Goal: Information Seeking & Learning: Check status

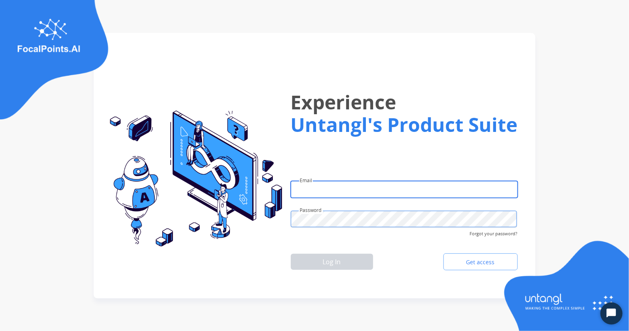
type input "**********"
click at [325, 254] on button "Log In" at bounding box center [332, 261] width 82 height 16
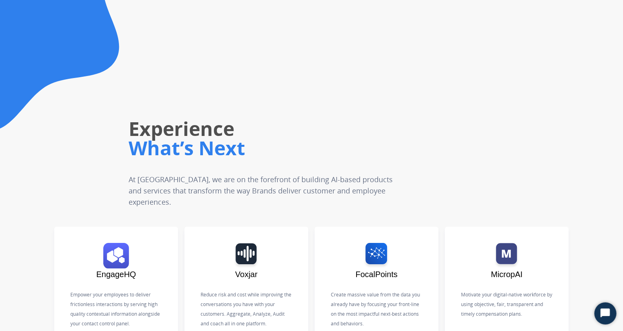
click at [116, 257] on img at bounding box center [116, 256] width 84 height 26
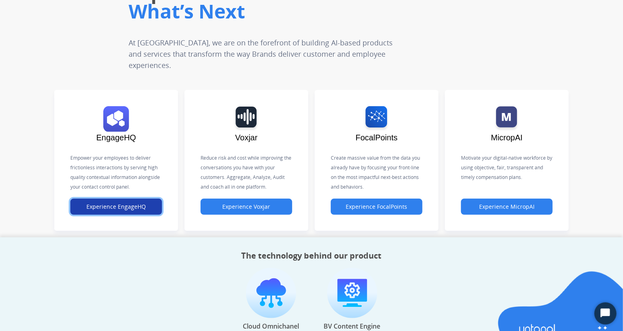
click at [115, 207] on button "Experience EngageHQ" at bounding box center [116, 206] width 92 height 16
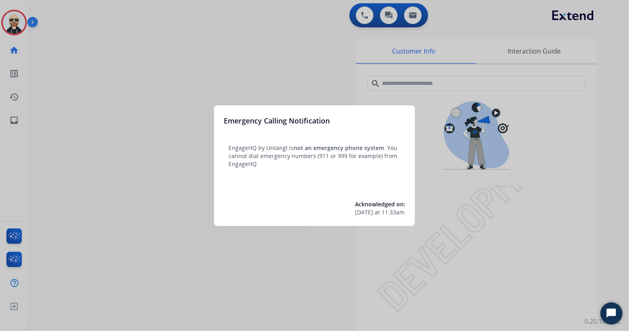
click at [278, 281] on div at bounding box center [314, 165] width 629 height 331
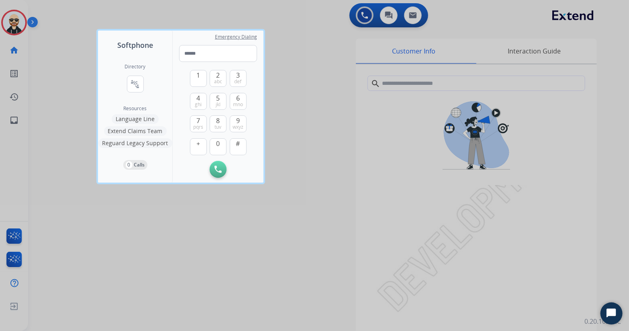
click at [316, 69] on div at bounding box center [314, 165] width 629 height 331
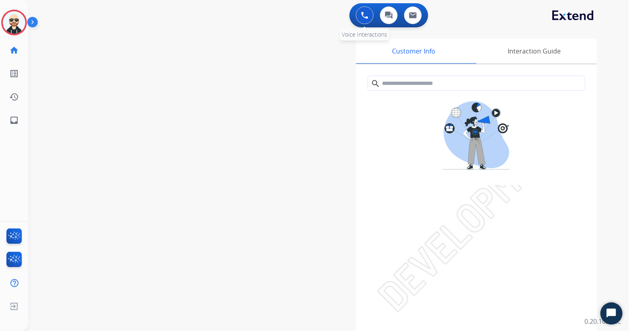
click at [366, 19] on button at bounding box center [365, 15] width 18 height 18
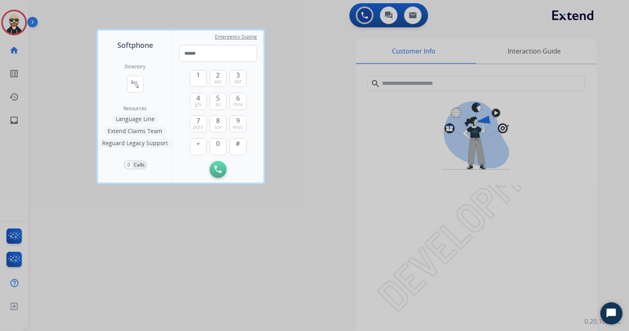
drag, startPoint x: 325, startPoint y: 187, endPoint x: 313, endPoint y: 191, distance: 12.7
click at [325, 188] on div at bounding box center [314, 165] width 629 height 331
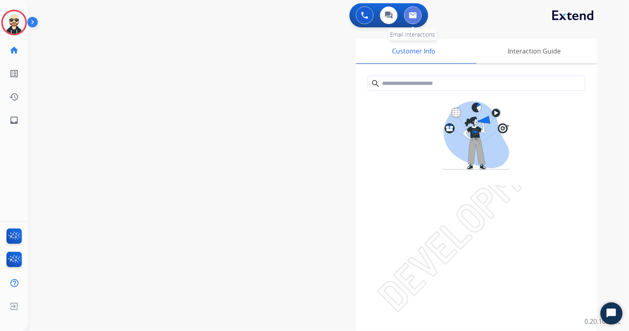
click at [417, 12] on button at bounding box center [413, 15] width 18 height 18
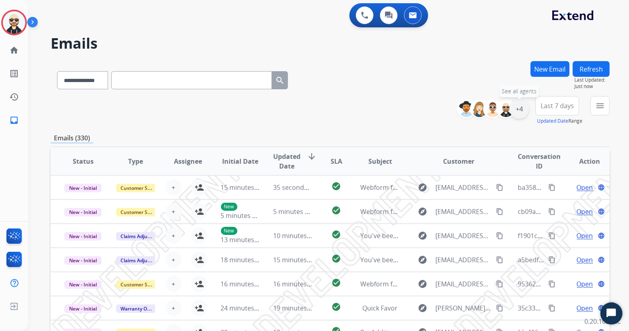
click at [517, 111] on div "+4" at bounding box center [519, 108] width 19 height 19
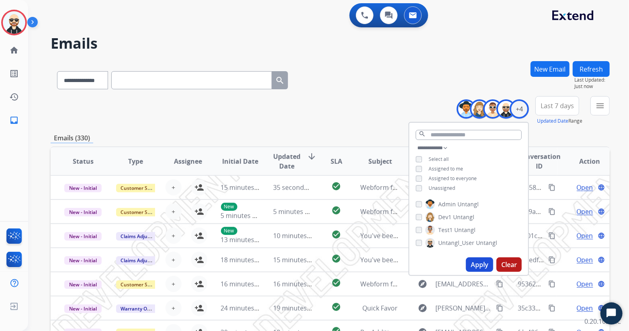
click at [476, 261] on button "Apply" at bounding box center [479, 264] width 27 height 14
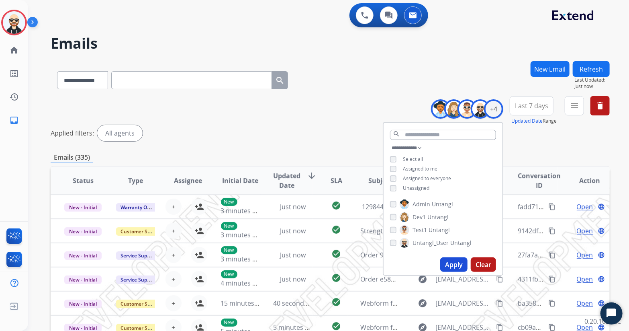
click at [282, 108] on div "**********" at bounding box center [330, 120] width 559 height 48
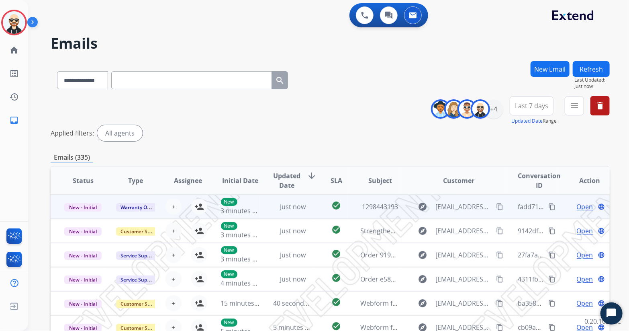
click at [305, 212] on td "Just now" at bounding box center [286, 206] width 53 height 24
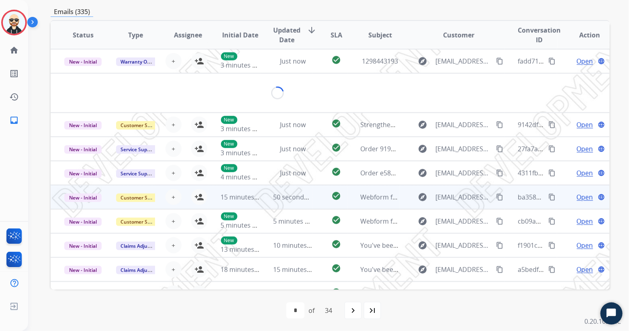
scroll to position [1, 0]
click at [577, 194] on span "Open" at bounding box center [585, 196] width 16 height 10
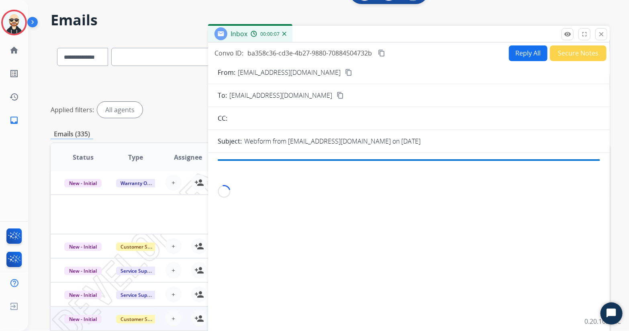
scroll to position [23, 0]
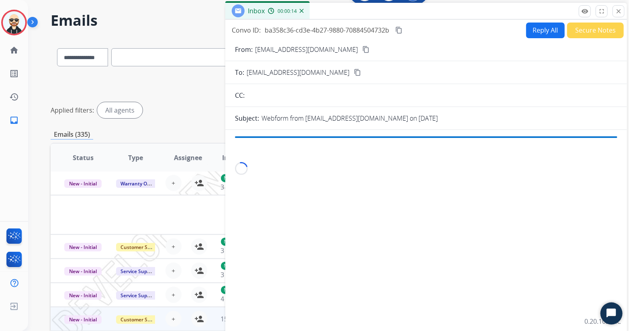
drag, startPoint x: 526, startPoint y: 34, endPoint x: 543, endPoint y: 10, distance: 29.0
click at [543, 10] on div "Inbox 00:00:14" at bounding box center [426, 11] width 402 height 17
click at [617, 9] on mat-icon "close" at bounding box center [618, 11] width 7 height 7
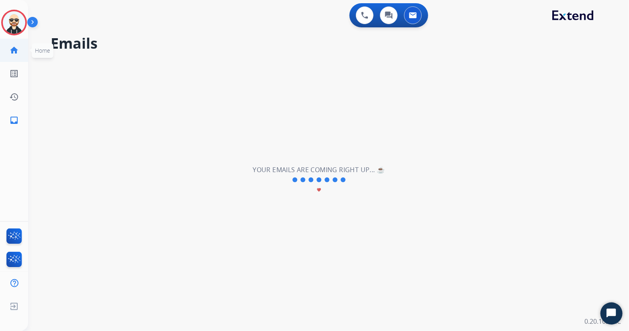
click at [15, 49] on mat-icon "home" at bounding box center [14, 50] width 10 height 10
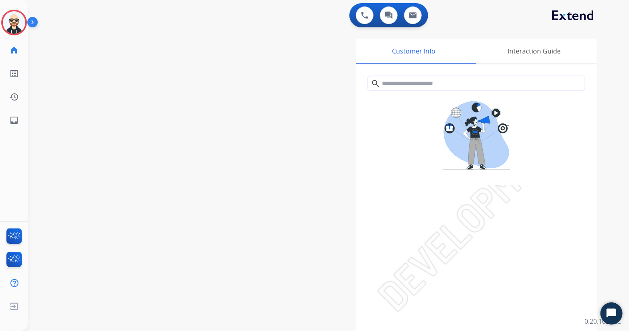
click at [194, 128] on div "swap_horiz Break voice bridge close_fullscreen Connect 3-Way Call merge_type Se…" at bounding box center [319, 196] width 582 height 335
click at [524, 48] on div "Interaction Guide" at bounding box center [534, 51] width 125 height 25
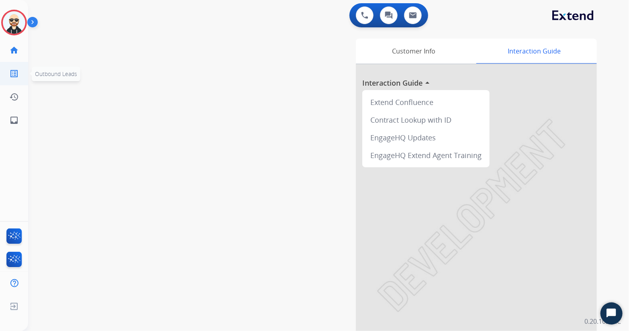
click at [16, 75] on mat-icon "list_alt" at bounding box center [14, 74] width 10 height 10
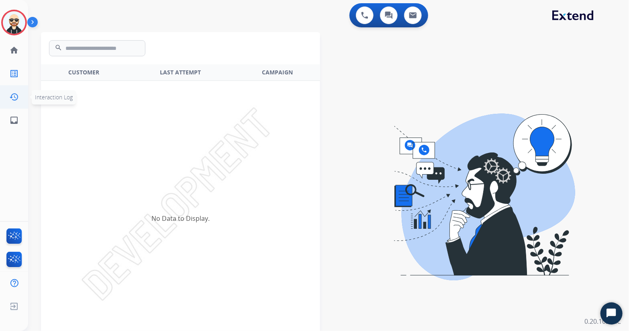
click at [15, 95] on mat-icon "history" at bounding box center [14, 97] width 10 height 10
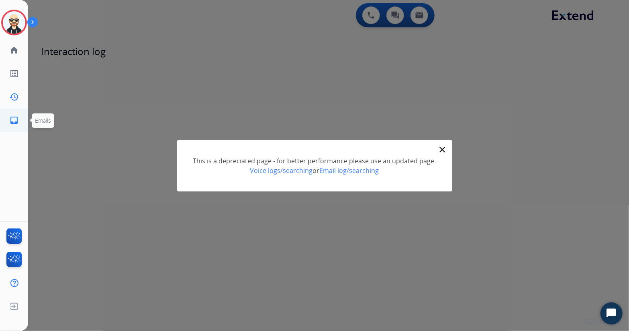
click at [14, 118] on mat-icon "inbox" at bounding box center [14, 120] width 10 height 10
select select "**********"
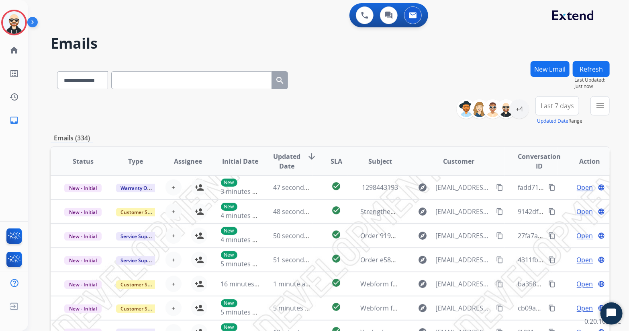
click at [347, 87] on div "**********" at bounding box center [330, 78] width 559 height 35
click at [520, 110] on div "+4" at bounding box center [519, 108] width 19 height 19
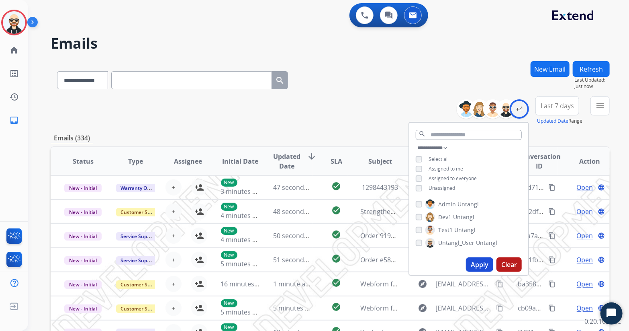
drag, startPoint x: 405, startPoint y: 76, endPoint x: 376, endPoint y: 85, distance: 30.2
click at [405, 76] on div "**********" at bounding box center [330, 78] width 559 height 35
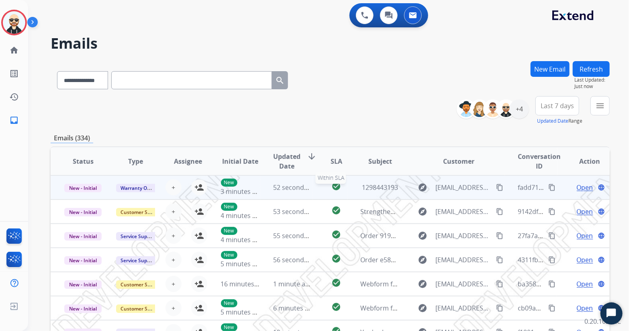
click at [342, 183] on div "check_circle" at bounding box center [337, 187] width 22 height 12
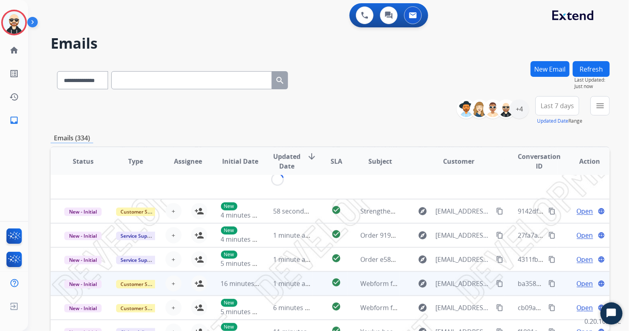
scroll to position [1, 0]
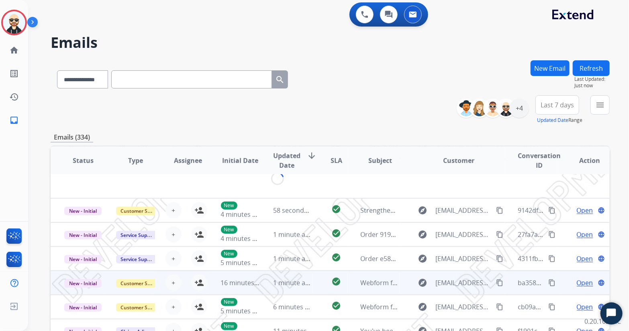
click at [358, 289] on td "Webform from maryjw.209@gmail.com on 09/03/2025" at bounding box center [373, 282] width 53 height 24
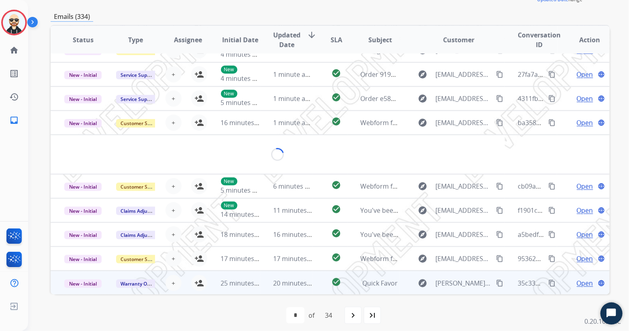
scroll to position [126, 0]
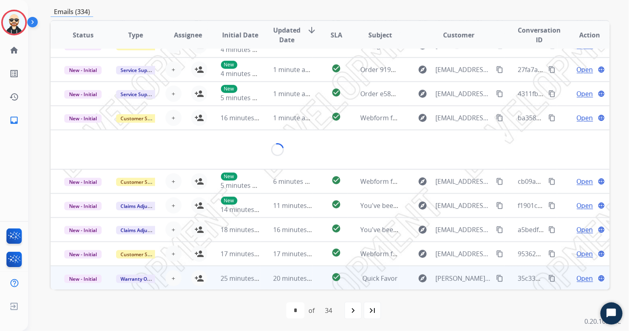
click at [352, 278] on td "Quick Favor" at bounding box center [373, 277] width 53 height 24
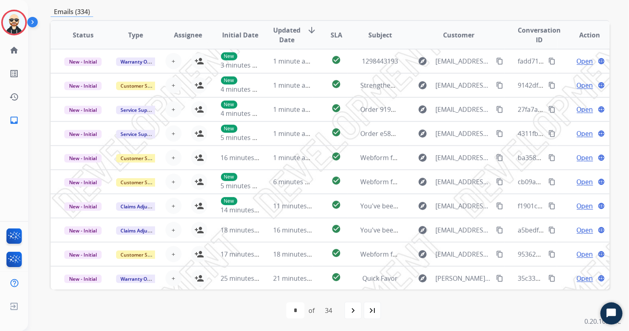
scroll to position [0, 0]
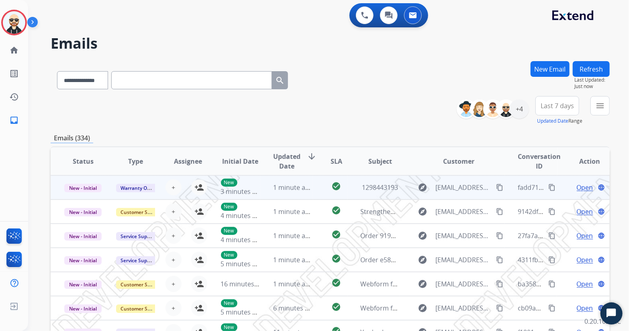
click at [578, 187] on span "Open" at bounding box center [585, 187] width 16 height 10
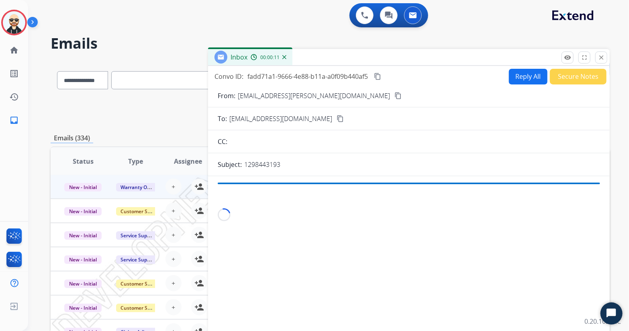
click at [117, 128] on div "**********" at bounding box center [330, 259] width 559 height 396
click at [11, 307] on img at bounding box center [14, 305] width 14 height 15
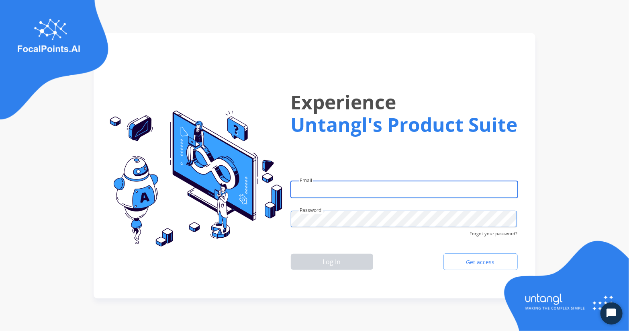
type input "**********"
click at [324, 259] on button "Log In" at bounding box center [332, 261] width 82 height 16
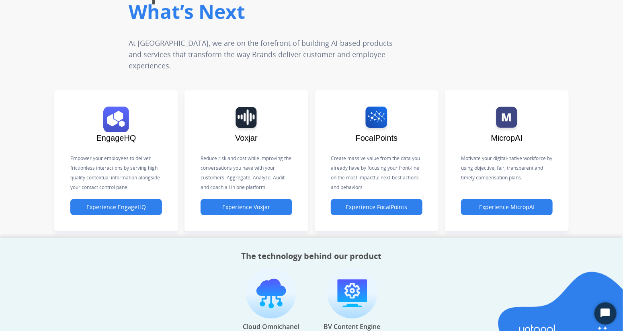
scroll to position [146, 0]
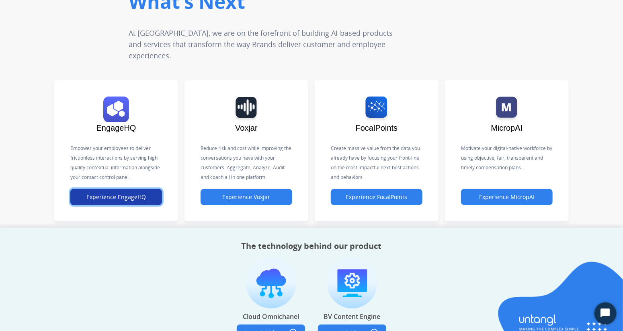
click at [129, 193] on button "Experience EngageHQ" at bounding box center [116, 197] width 92 height 16
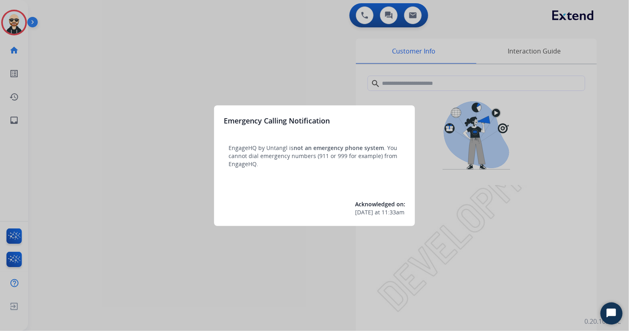
click at [296, 83] on div at bounding box center [314, 165] width 629 height 331
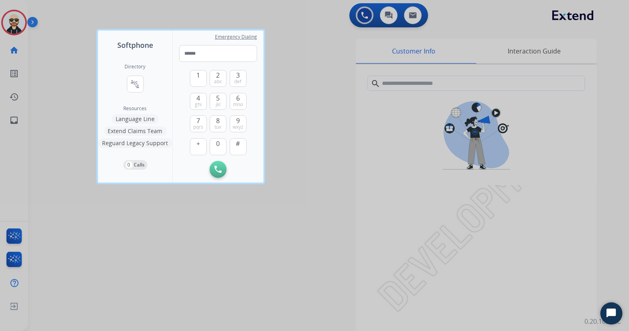
click at [304, 155] on div at bounding box center [314, 165] width 629 height 331
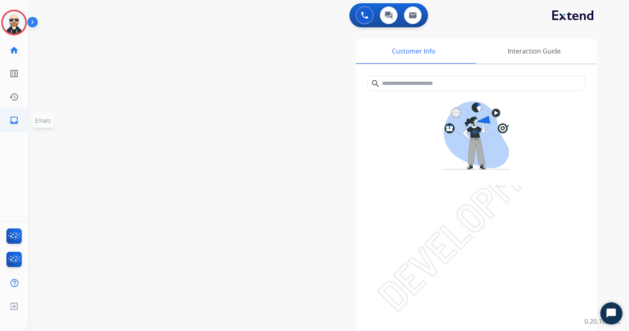
click at [16, 123] on mat-icon "inbox" at bounding box center [14, 120] width 10 height 10
select select "**********"
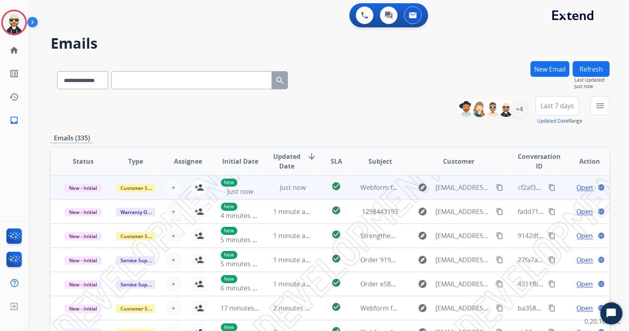
click at [577, 187] on span "Open" at bounding box center [585, 187] width 16 height 10
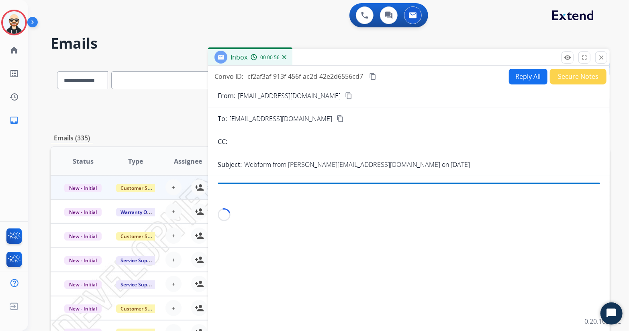
click at [602, 57] on mat-icon "close" at bounding box center [601, 57] width 7 height 7
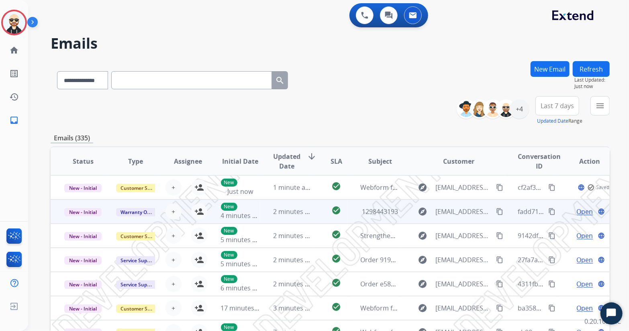
click at [323, 201] on td "check_circle" at bounding box center [330, 211] width 35 height 24
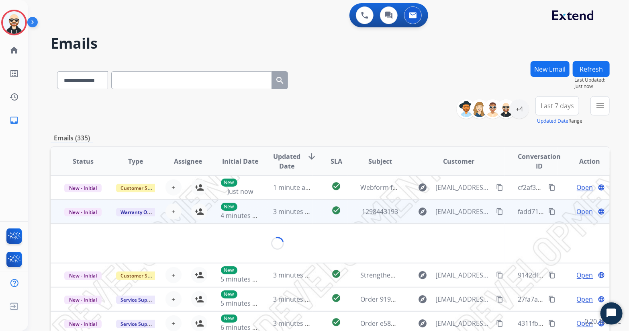
scroll to position [40, 0]
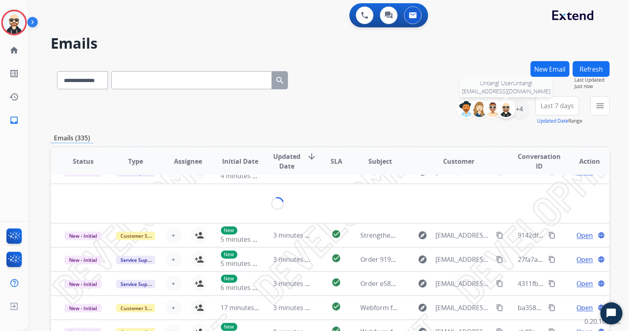
click at [506, 112] on img at bounding box center [506, 109] width 16 height 16
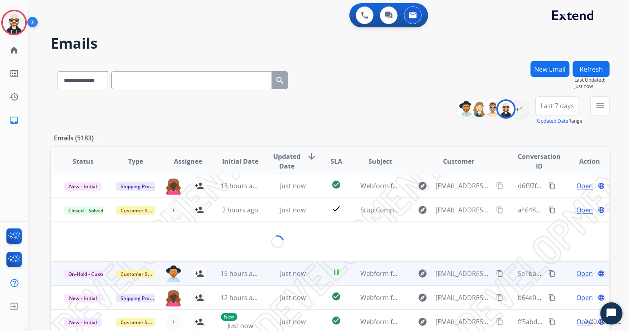
scroll to position [0, 0]
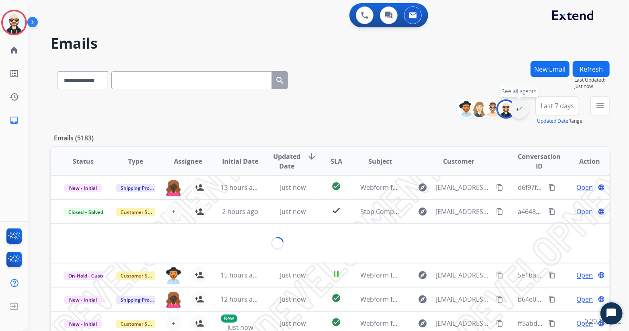
click at [519, 111] on div "+4" at bounding box center [519, 108] width 19 height 19
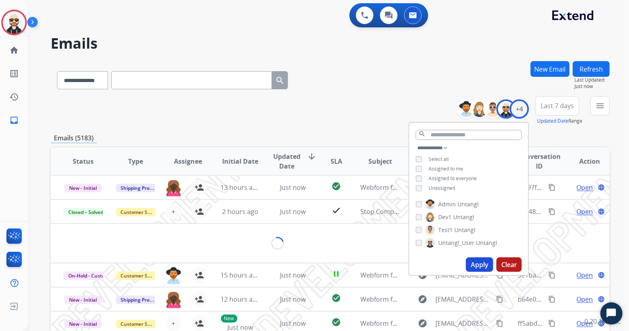
click at [484, 262] on button "Apply" at bounding box center [479, 264] width 27 height 14
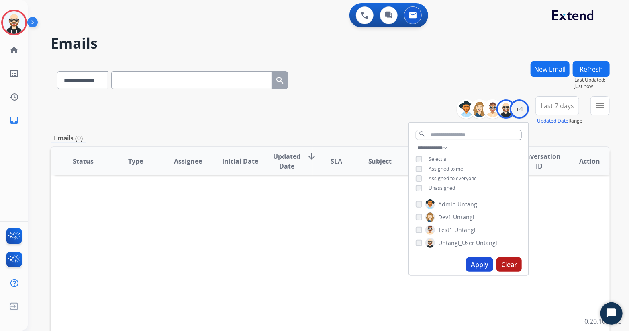
click at [389, 91] on div "**********" at bounding box center [330, 78] width 559 height 35
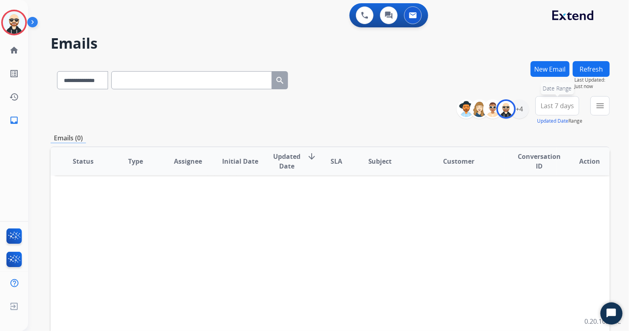
click at [561, 98] on button "Last 7 days Date Range" at bounding box center [557, 105] width 44 height 19
click at [545, 189] on div "Last 30 days" at bounding box center [555, 190] width 44 height 12
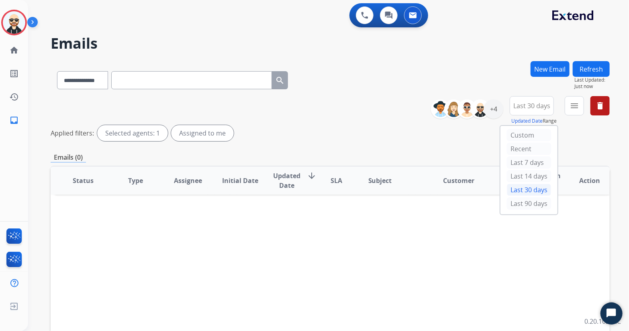
click at [250, 291] on div "Status Type Assignee Initial Date Updated Date arrow_downward SLA Subject Custo…" at bounding box center [330, 299] width 559 height 269
drag, startPoint x: 304, startPoint y: 295, endPoint x: 374, endPoint y: 278, distance: 72.8
click at [304, 295] on div "Status Type Assignee Initial Date Updated Date arrow_downward SLA Subject Custo…" at bounding box center [330, 299] width 559 height 269
click at [495, 111] on div "+4" at bounding box center [493, 108] width 19 height 19
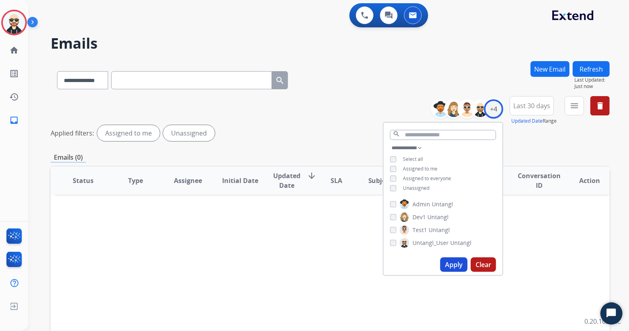
click at [447, 261] on button "Apply" at bounding box center [453, 264] width 27 height 14
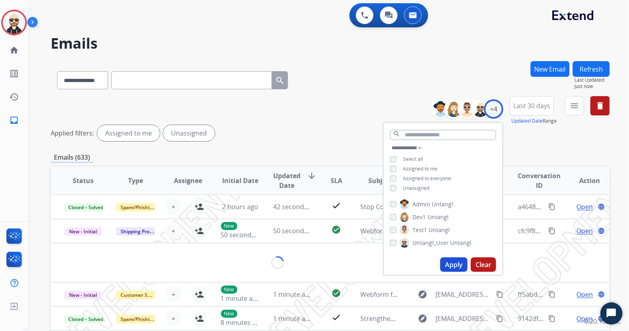
click at [355, 124] on div "**********" at bounding box center [330, 120] width 559 height 48
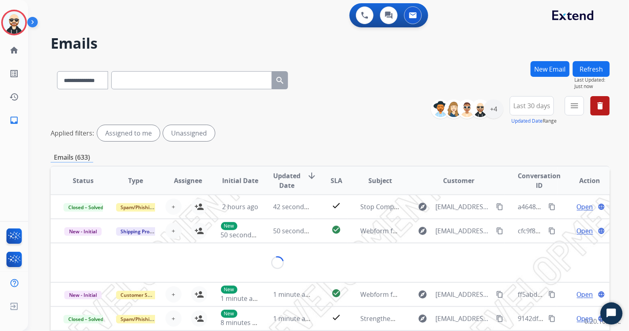
click at [355, 121] on div "**********" at bounding box center [330, 120] width 559 height 48
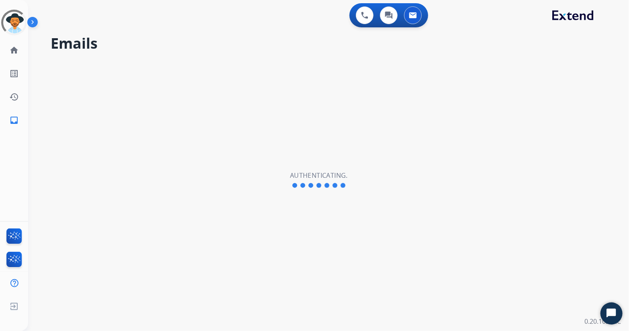
select select "**********"
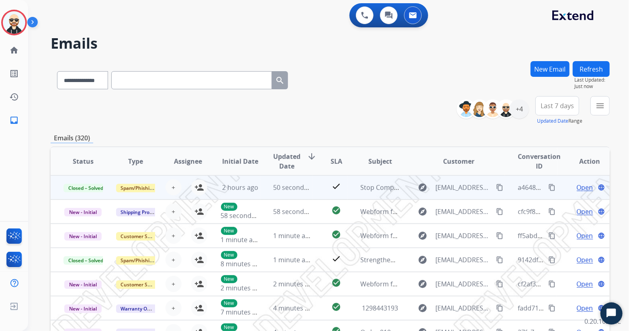
click at [585, 185] on span "Open" at bounding box center [585, 187] width 16 height 10
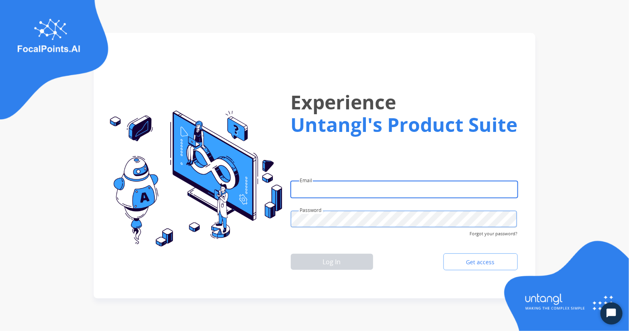
type input "**********"
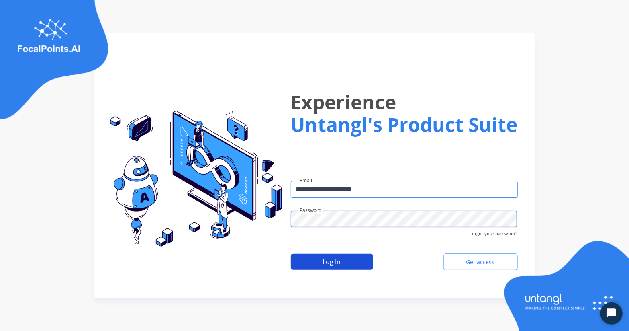
click at [331, 255] on button "Log In" at bounding box center [332, 261] width 82 height 16
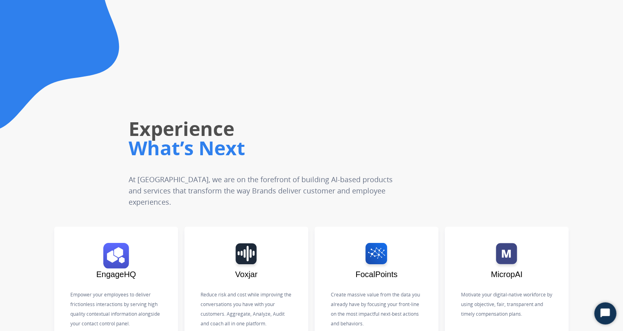
click at [123, 257] on img at bounding box center [116, 256] width 84 height 26
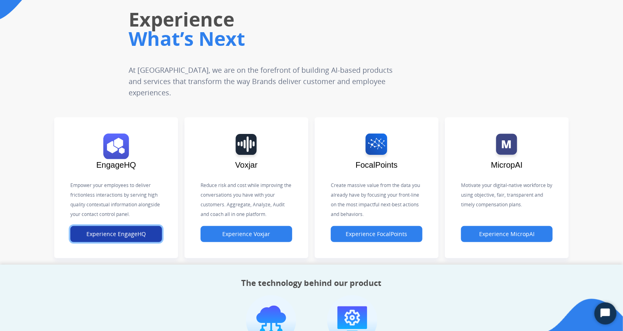
click at [127, 228] on button "Experience EngageHQ" at bounding box center [116, 234] width 92 height 16
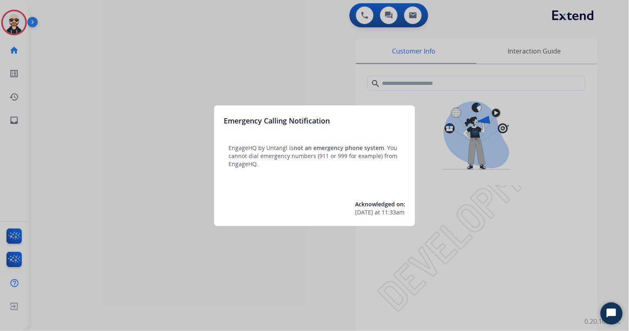
click at [164, 224] on div at bounding box center [314, 165] width 629 height 331
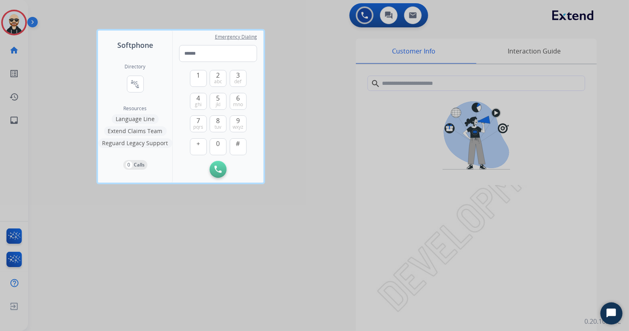
drag, startPoint x: 170, startPoint y: 273, endPoint x: 156, endPoint y: 274, distance: 13.7
click at [170, 273] on div at bounding box center [314, 165] width 629 height 331
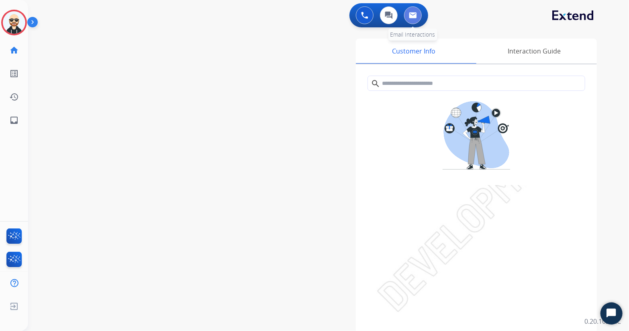
click at [408, 15] on button at bounding box center [413, 15] width 18 height 18
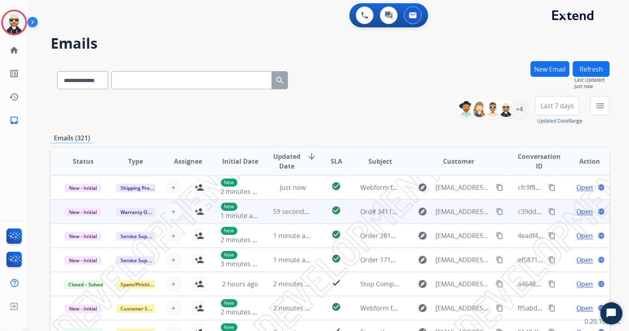
click at [581, 213] on span "Open" at bounding box center [585, 211] width 16 height 10
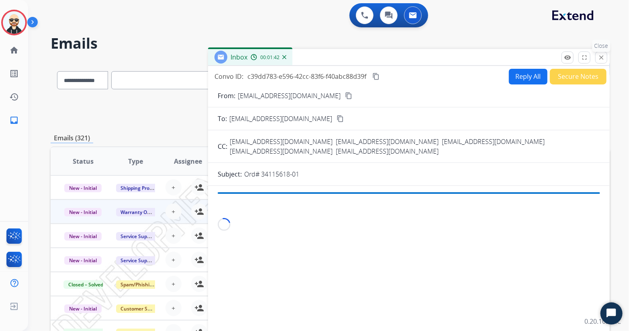
click at [602, 60] on mat-icon "close" at bounding box center [601, 57] width 7 height 7
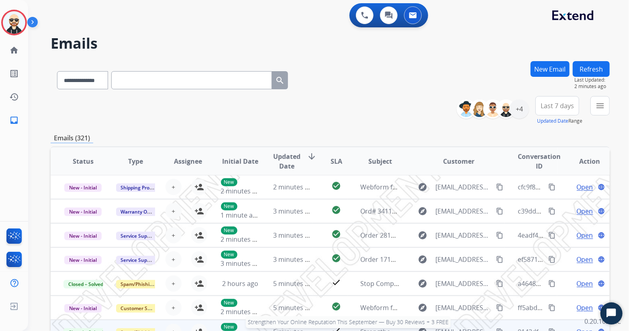
scroll to position [0, 0]
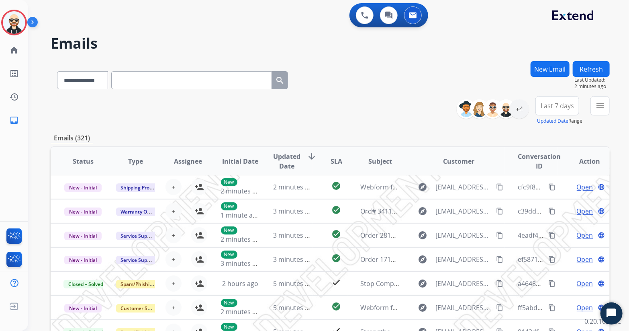
drag, startPoint x: 383, startPoint y: 99, endPoint x: 349, endPoint y: 112, distance: 36.9
click at [383, 99] on div "**********" at bounding box center [330, 110] width 559 height 29
click at [325, 141] on div "Emails (321)" at bounding box center [330, 138] width 559 height 10
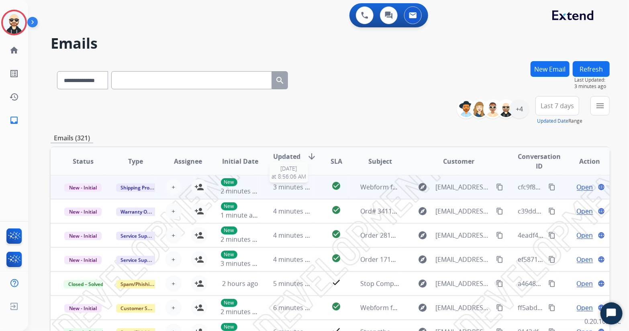
click at [286, 189] on span "3 minutes ago" at bounding box center [294, 186] width 43 height 9
